Goal: Download file/media

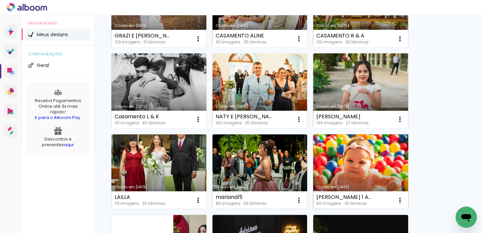
scroll to position [241, 0]
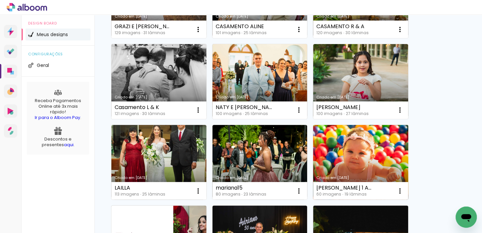
click at [337, 129] on link "Criado em [DATE]" at bounding box center [360, 162] width 95 height 75
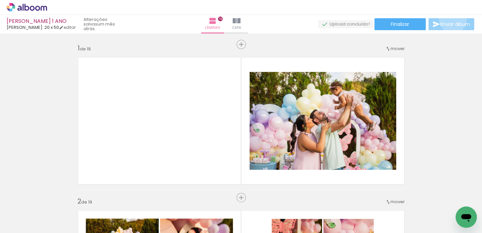
click at [451, 21] on paper-button "Enviar álbum" at bounding box center [451, 24] width 46 height 12
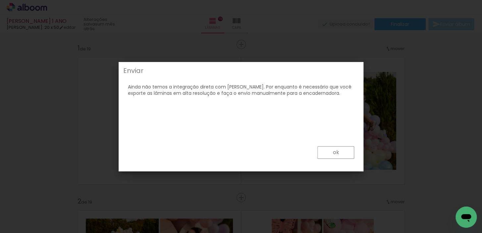
click at [0, 0] on slot "ok" at bounding box center [0, 0] width 0 height 0
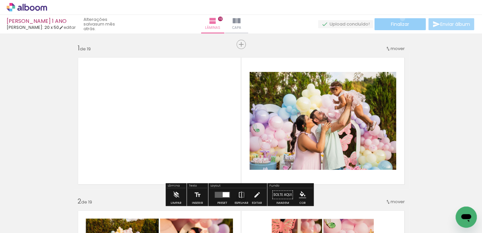
click at [400, 18] on paper-button "Finalizar" at bounding box center [399, 24] width 51 height 12
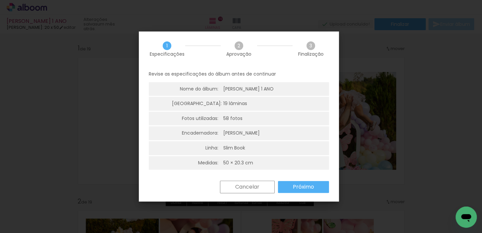
click at [0, 0] on slot "Próximo" at bounding box center [0, 0] width 0 height 0
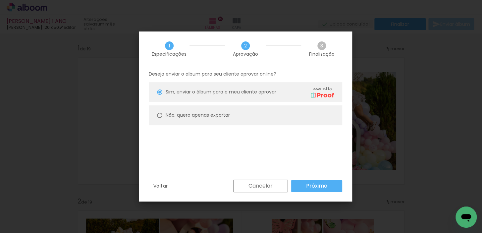
click at [0, 0] on slot "Não, quero apenas exportar" at bounding box center [0, 0] width 0 height 0
type paper-radio-button "on"
click at [0, 0] on paper-button "Próximo" at bounding box center [0, 0] width 0 height 0
type input "Alta, 300 DPI"
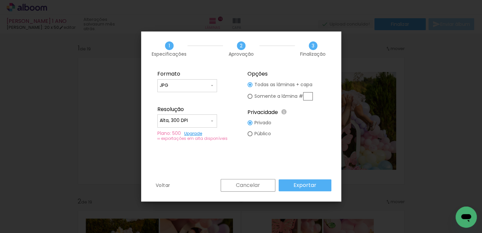
click at [0, 0] on slot "Exportar" at bounding box center [0, 0] width 0 height 0
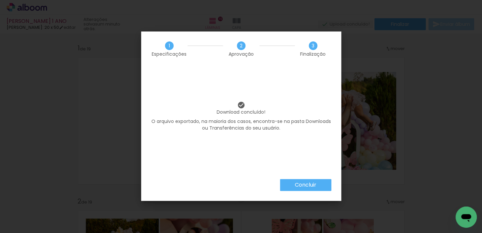
click at [0, 0] on slot "Concluir" at bounding box center [0, 0] width 0 height 0
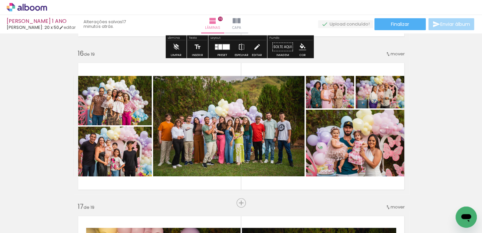
scroll to position [2289, 0]
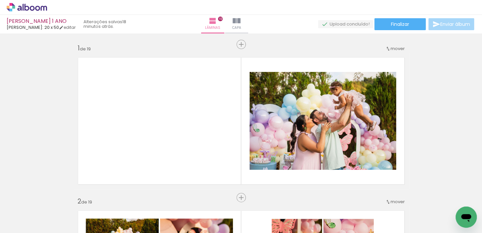
scroll to position [2289, 0]
